Goal: Task Accomplishment & Management: Manage account settings

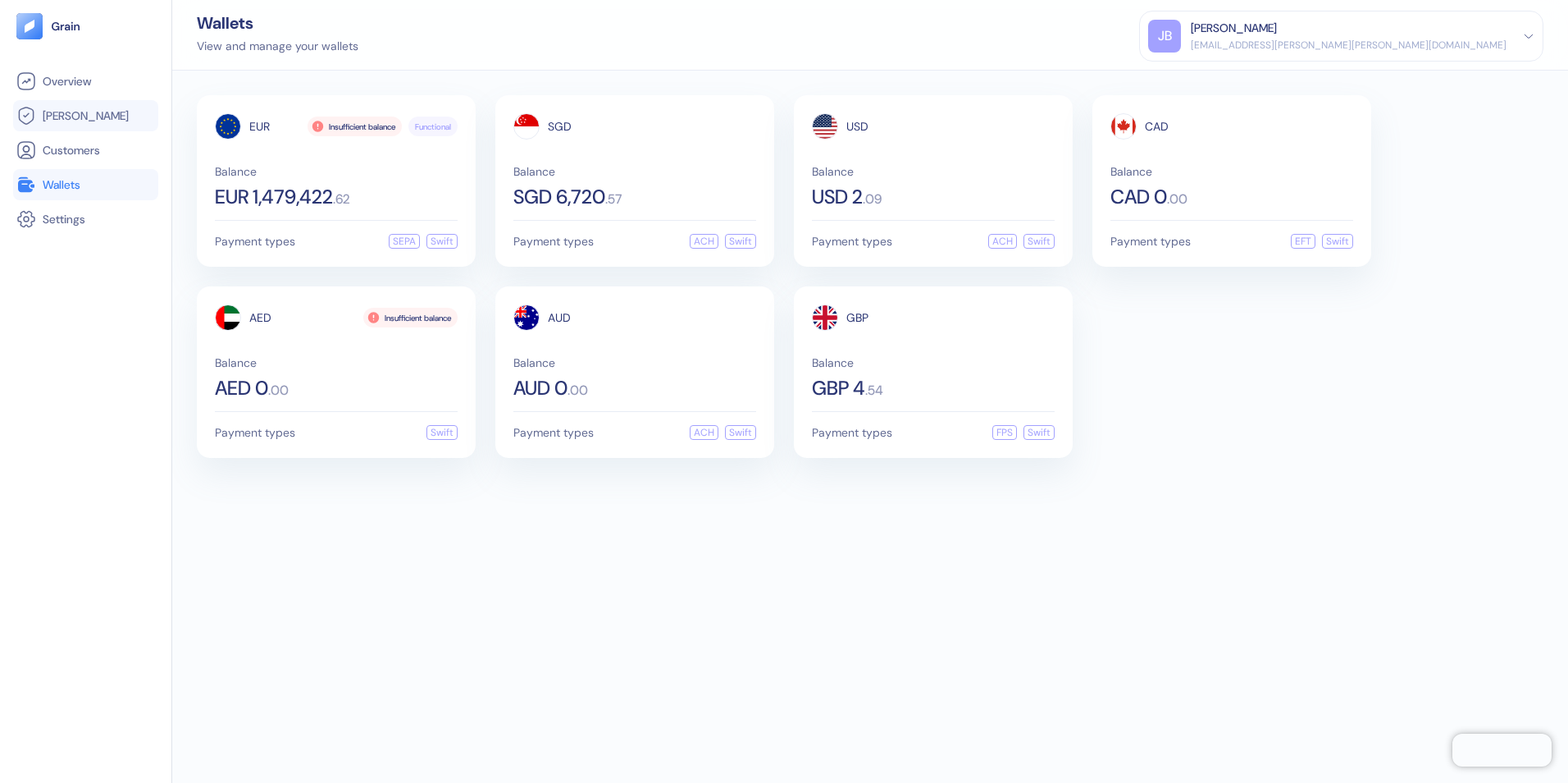
click at [64, 108] on span "[PERSON_NAME]" at bounding box center [86, 115] width 86 height 16
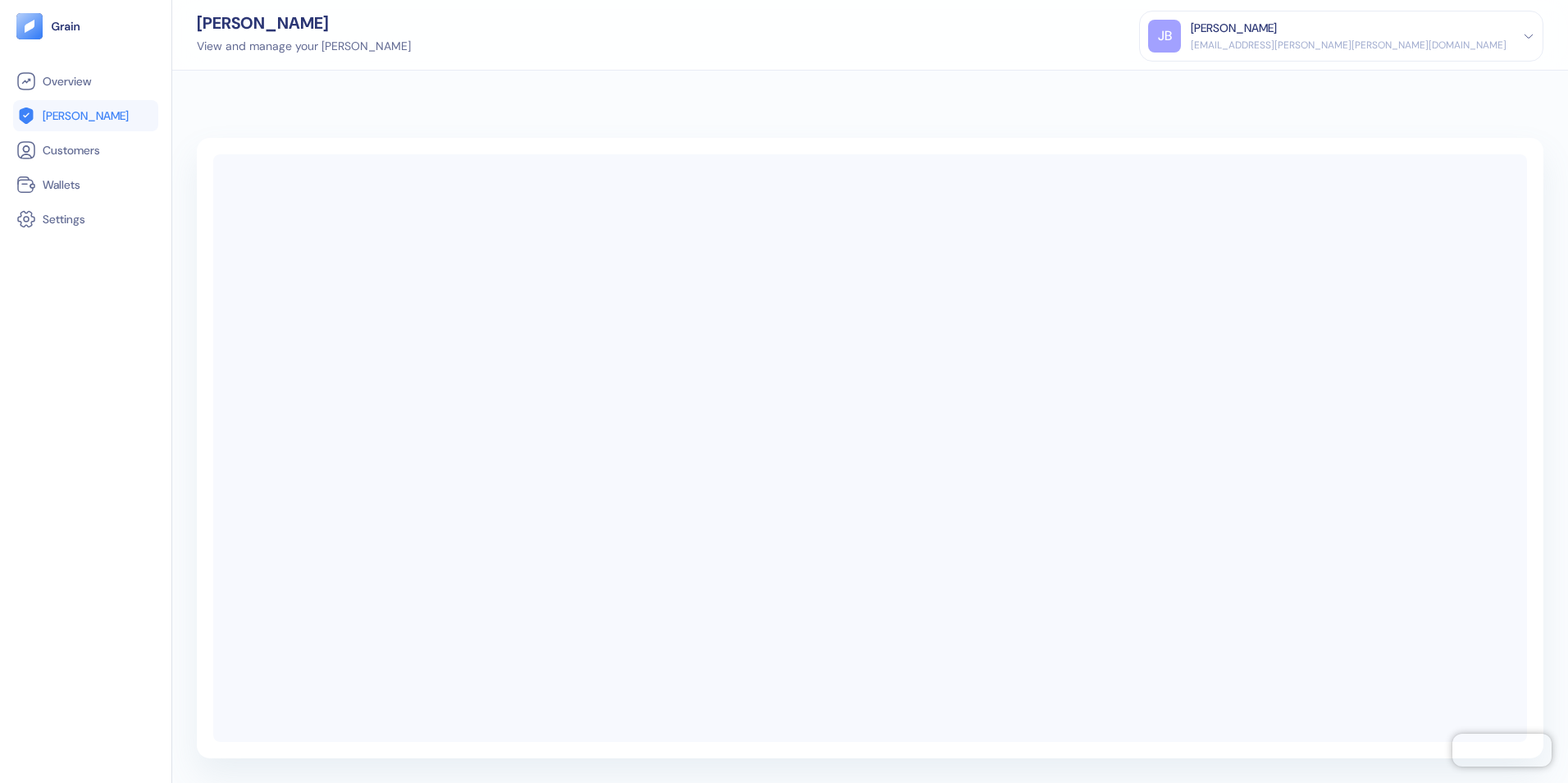
click at [1471, 16] on div "JB Jasmin Basilio jasmin.basilio@stuba.com Sign Out" at bounding box center [1342, 35] width 405 height 51
click at [1507, 34] on div "JB Jasmin Basilio jasmin.basilio@stuba.com" at bounding box center [1342, 36] width 387 height 33
click at [1215, 75] on div "Sign Out" at bounding box center [1192, 82] width 45 height 17
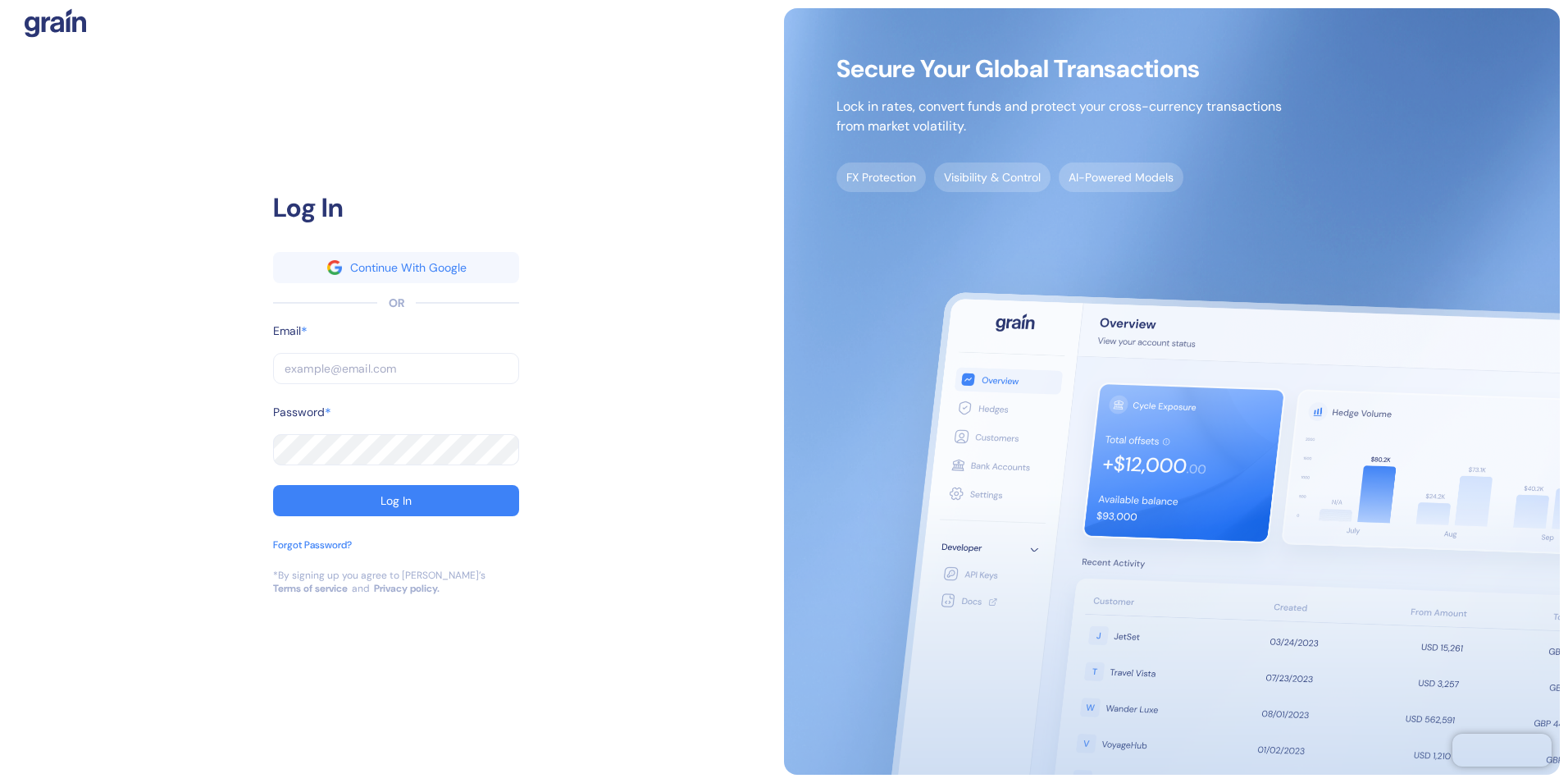
type input "[EMAIL_ADDRESS][PERSON_NAME][PERSON_NAME][DOMAIN_NAME]"
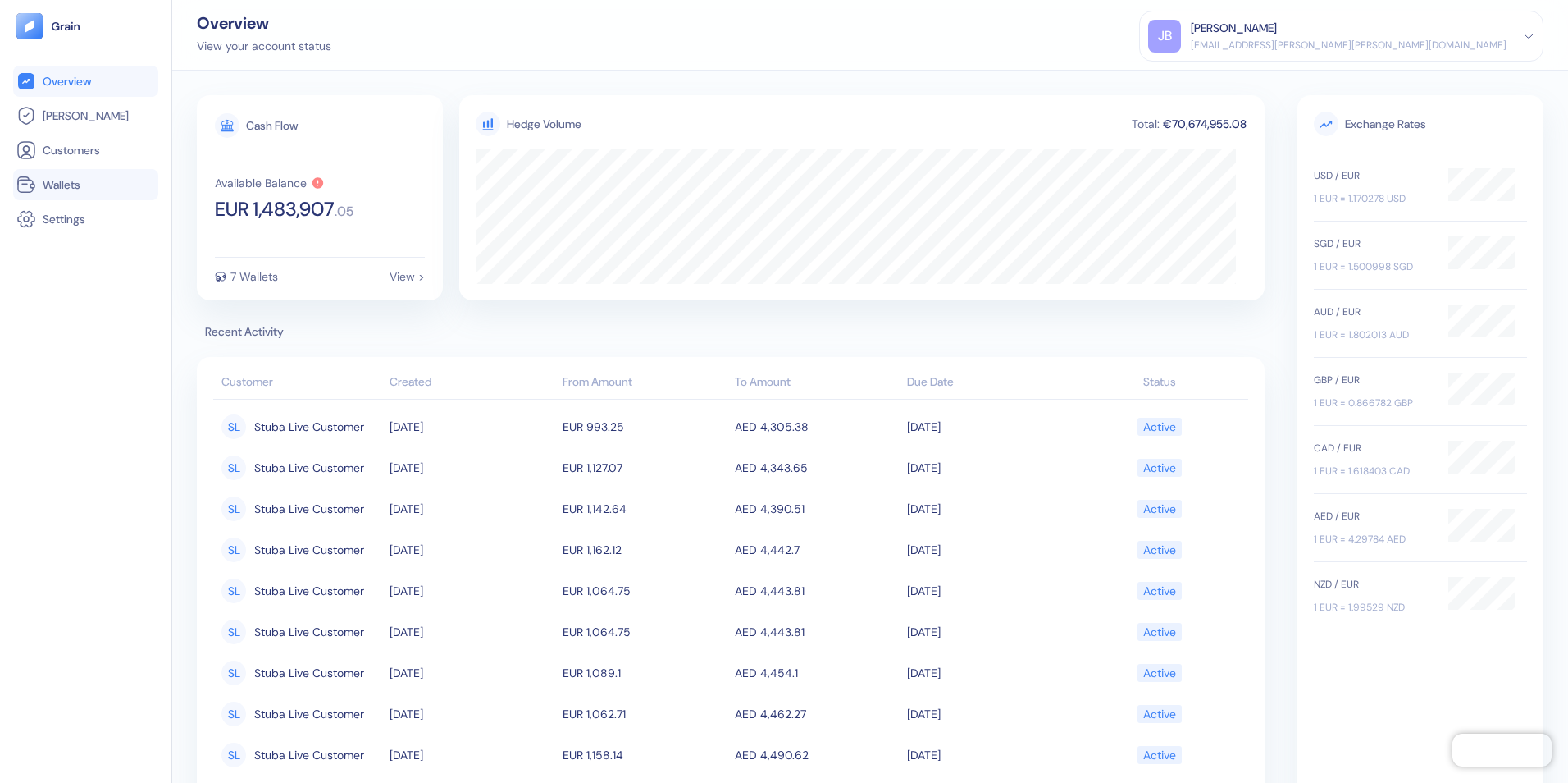
click at [69, 188] on span "Wallets" at bounding box center [62, 184] width 38 height 16
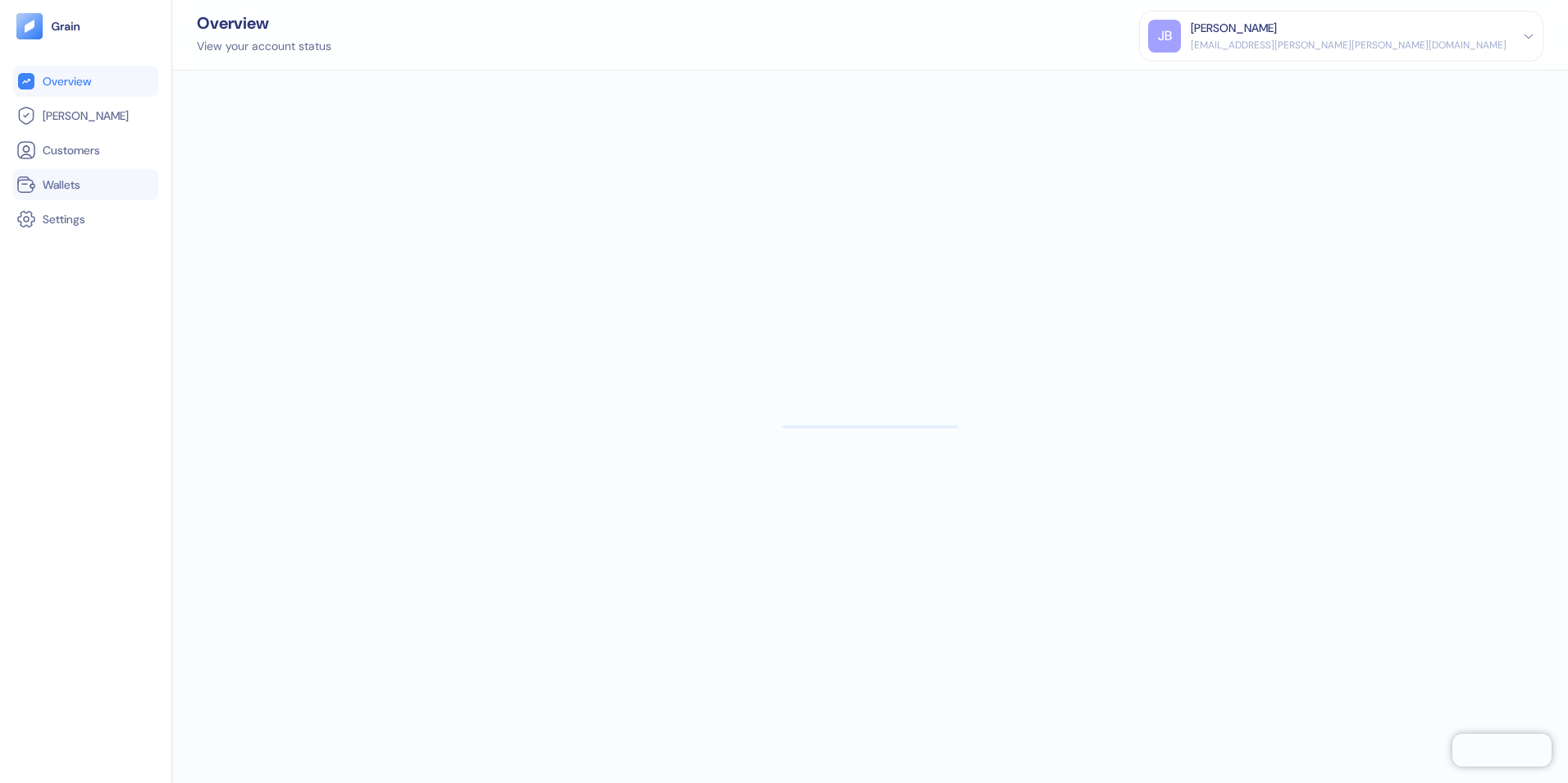
click at [67, 183] on span "Wallets" at bounding box center [62, 184] width 38 height 16
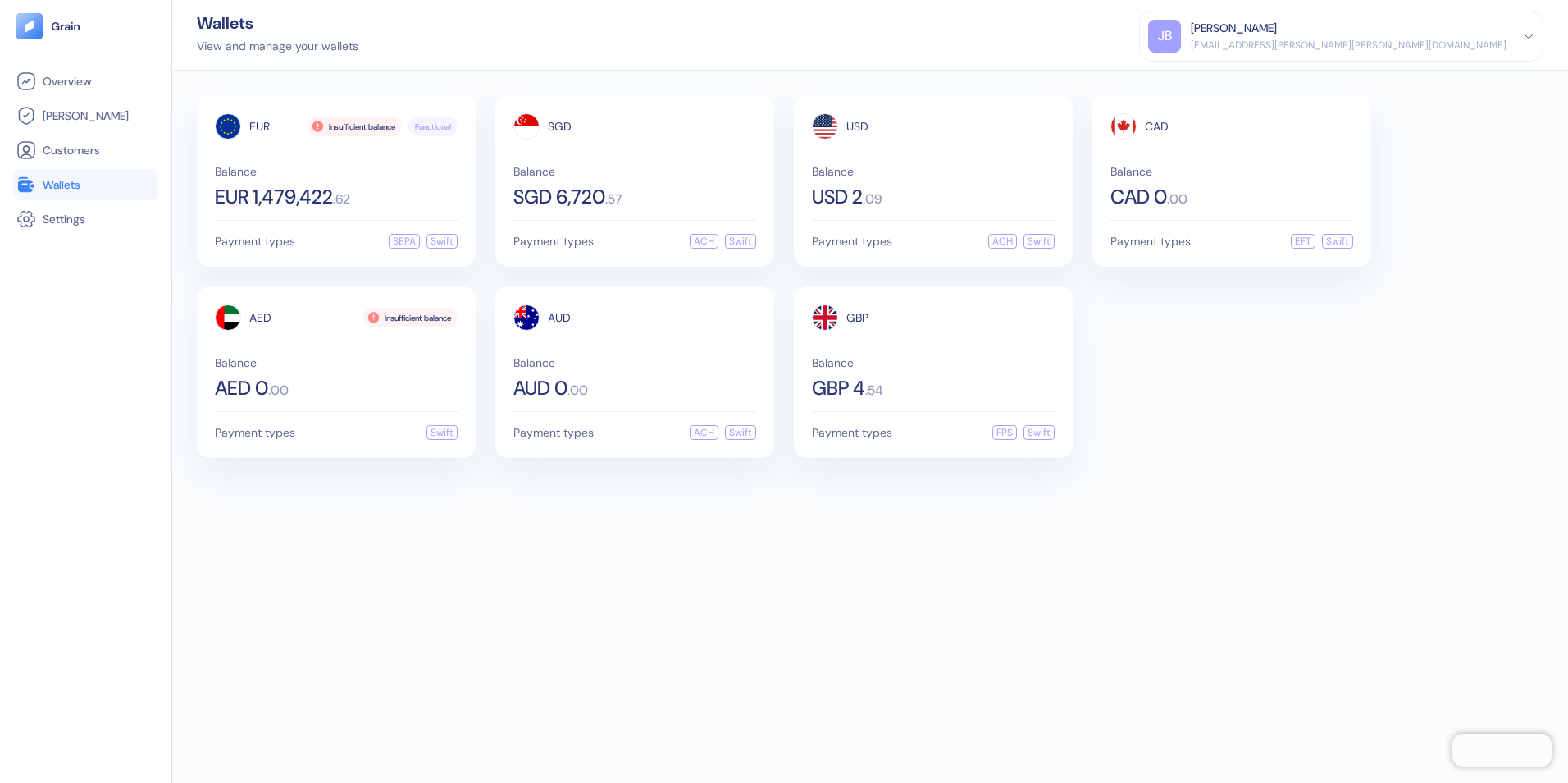
click at [528, 518] on div "EUR Insufficient balance Functional Balance EUR 1,479,422 . 62 Payment types SE…" at bounding box center [870, 426] width 1396 height 712
click at [71, 222] on span "Settings" at bounding box center [65, 219] width 43 height 16
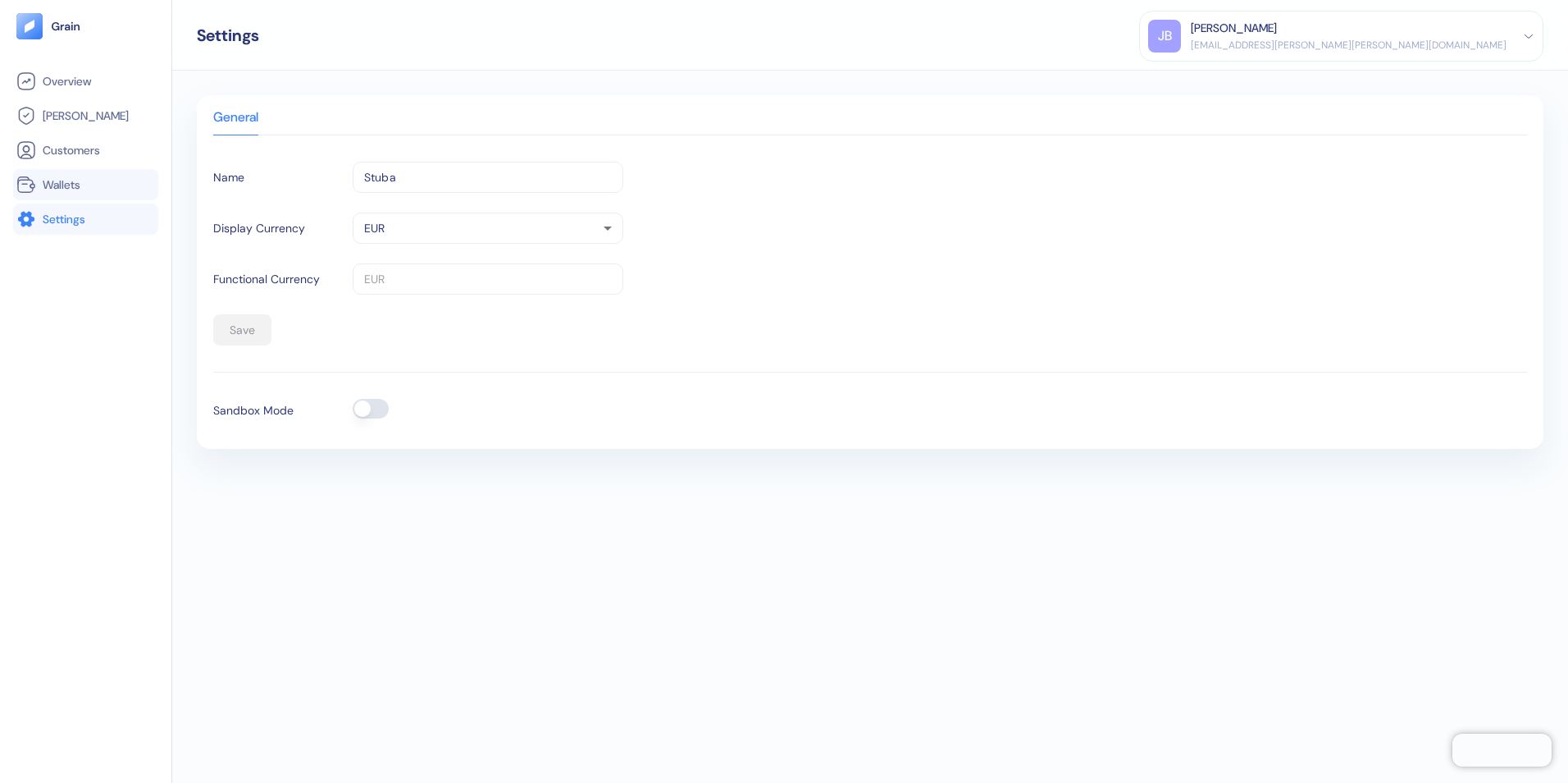
click at [70, 178] on span "Wallets" at bounding box center [62, 184] width 38 height 16
